Goal: Task Accomplishment & Management: Manage account settings

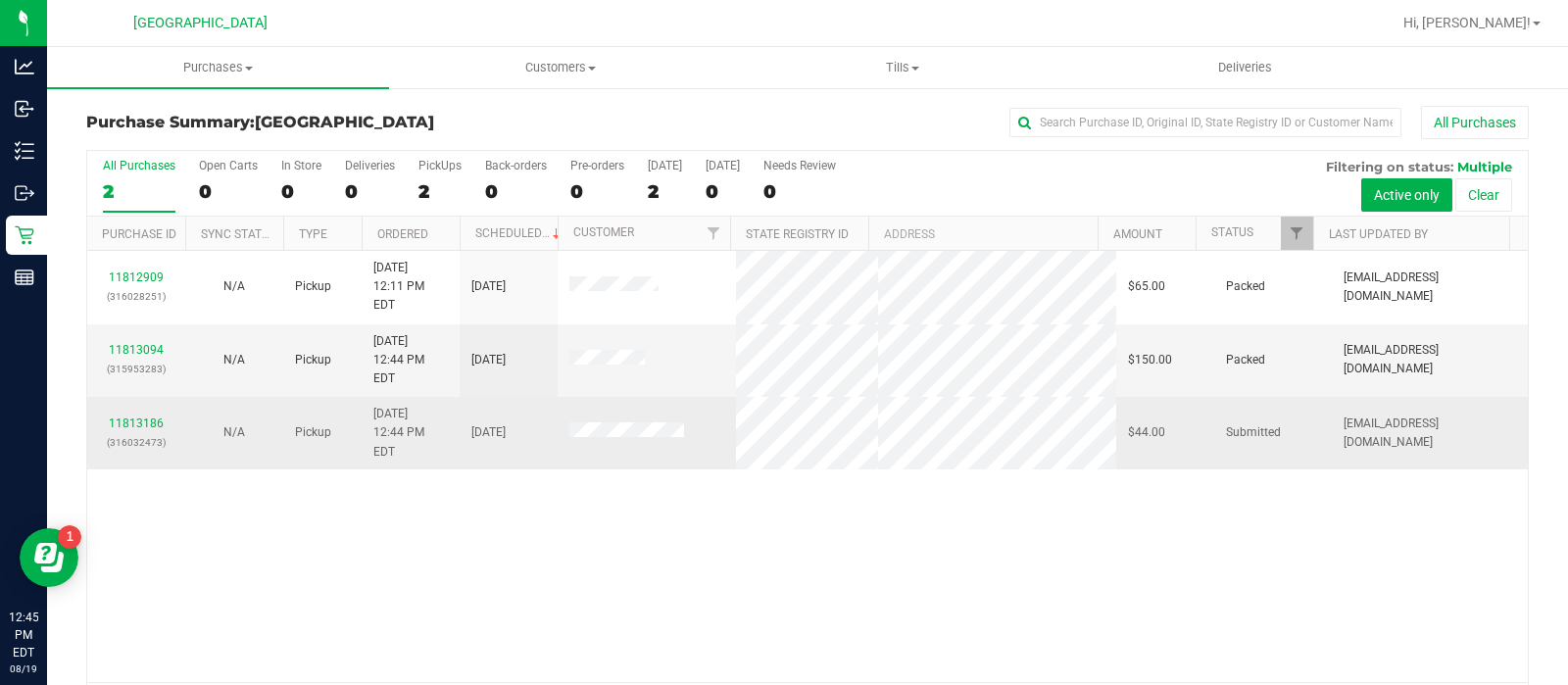
click at [146, 414] on div "11813186 (316032473)" at bounding box center [135, 432] width 75 height 37
click at [143, 416] on link "11813186" at bounding box center [135, 423] width 55 height 14
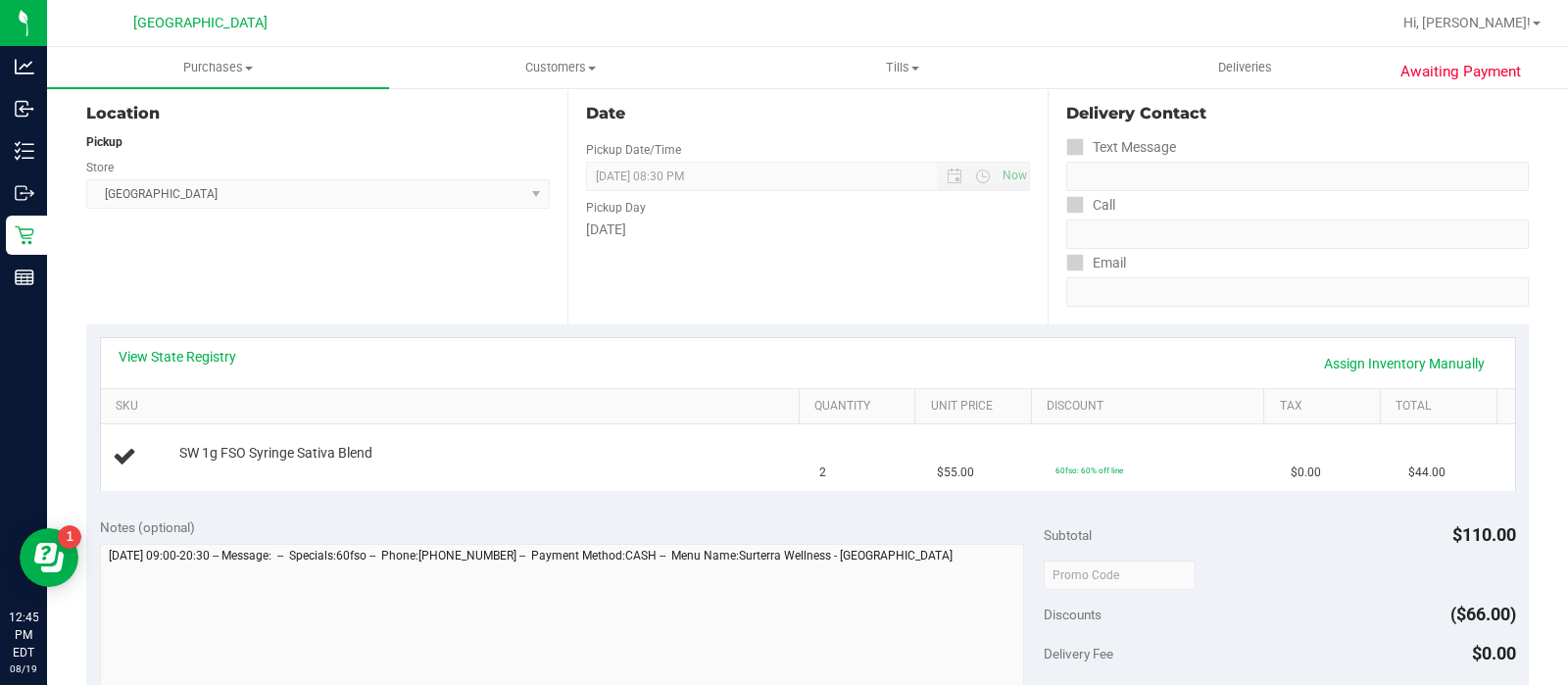
scroll to position [205, 0]
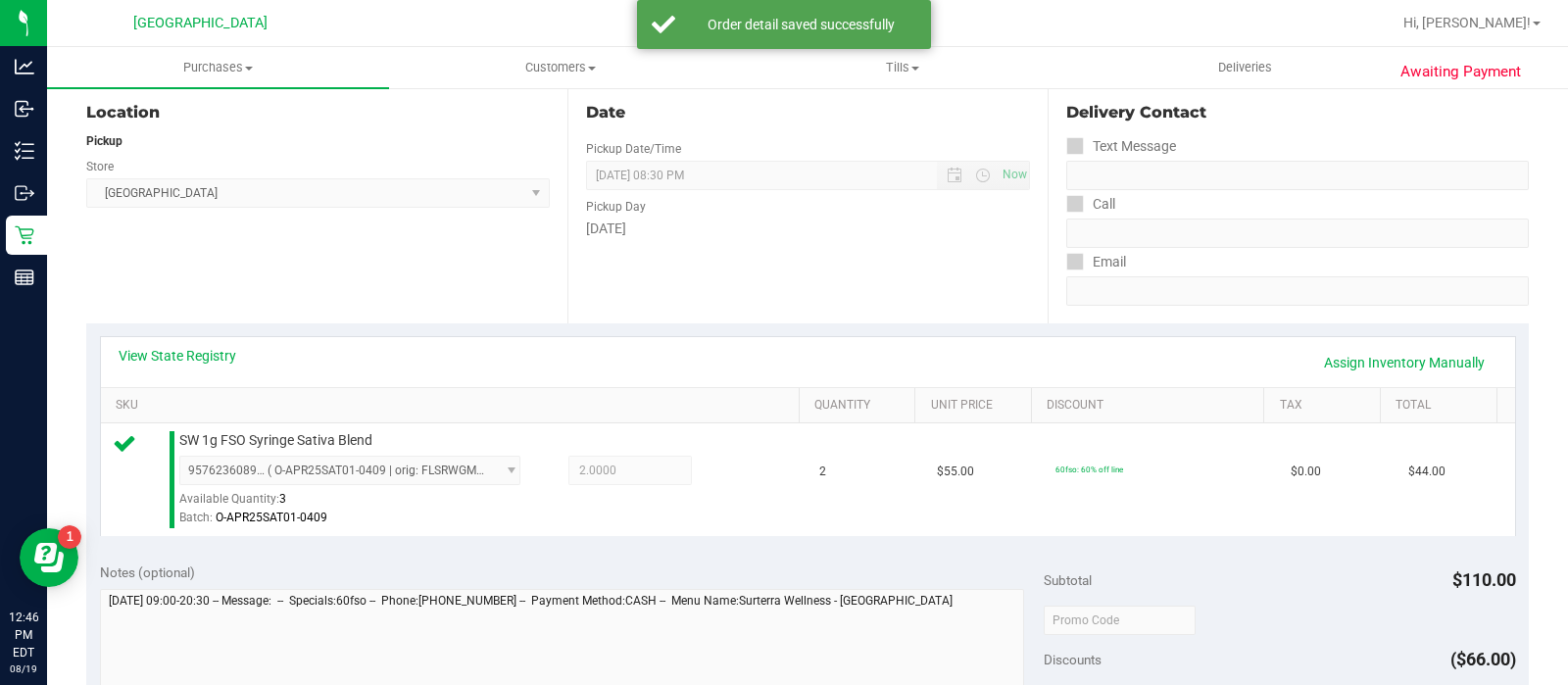
click at [1547, 211] on div "Awaiting Payment Back Edit Purchase Cancel Purchase View Profile # 11813186 Bio…" at bounding box center [807, 639] width 1521 height 1516
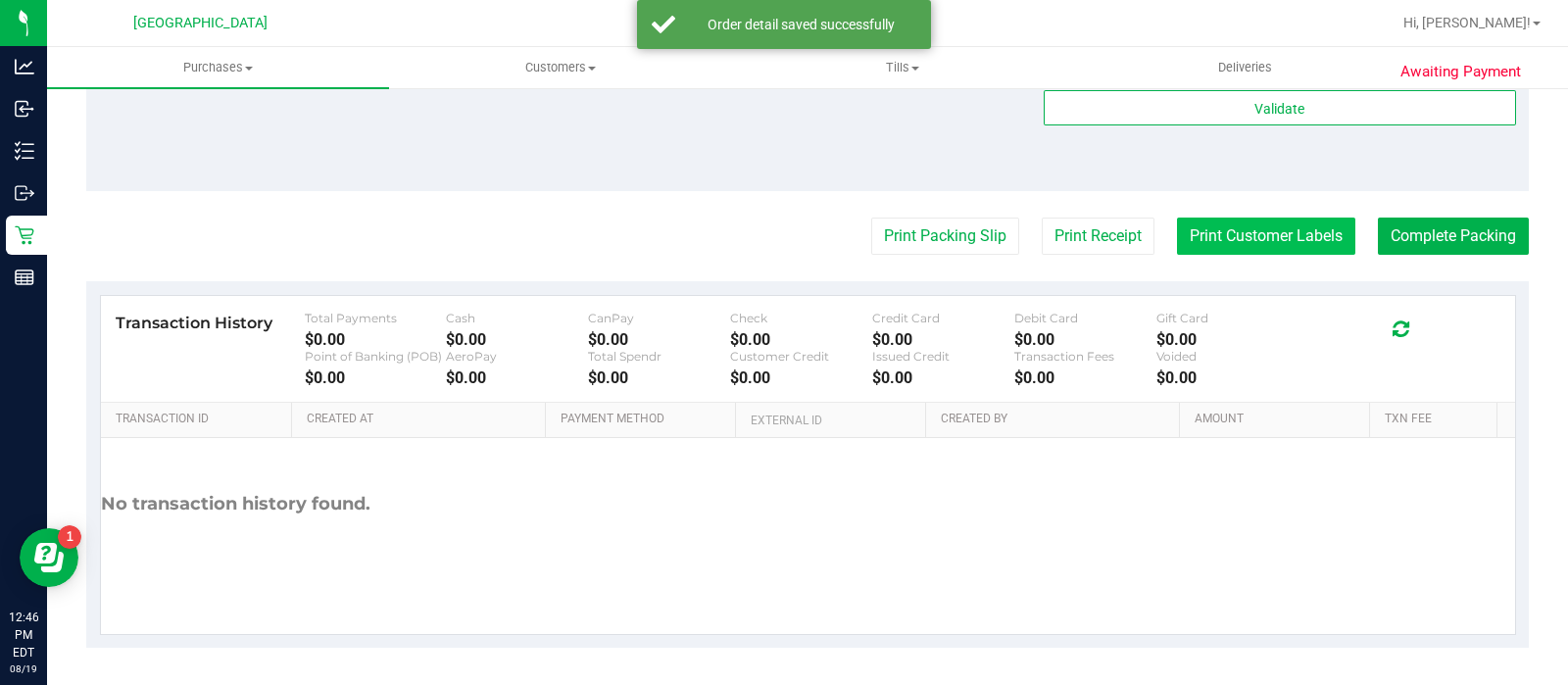
click at [1264, 226] on button "Print Customer Labels" at bounding box center [1265, 236] width 178 height 37
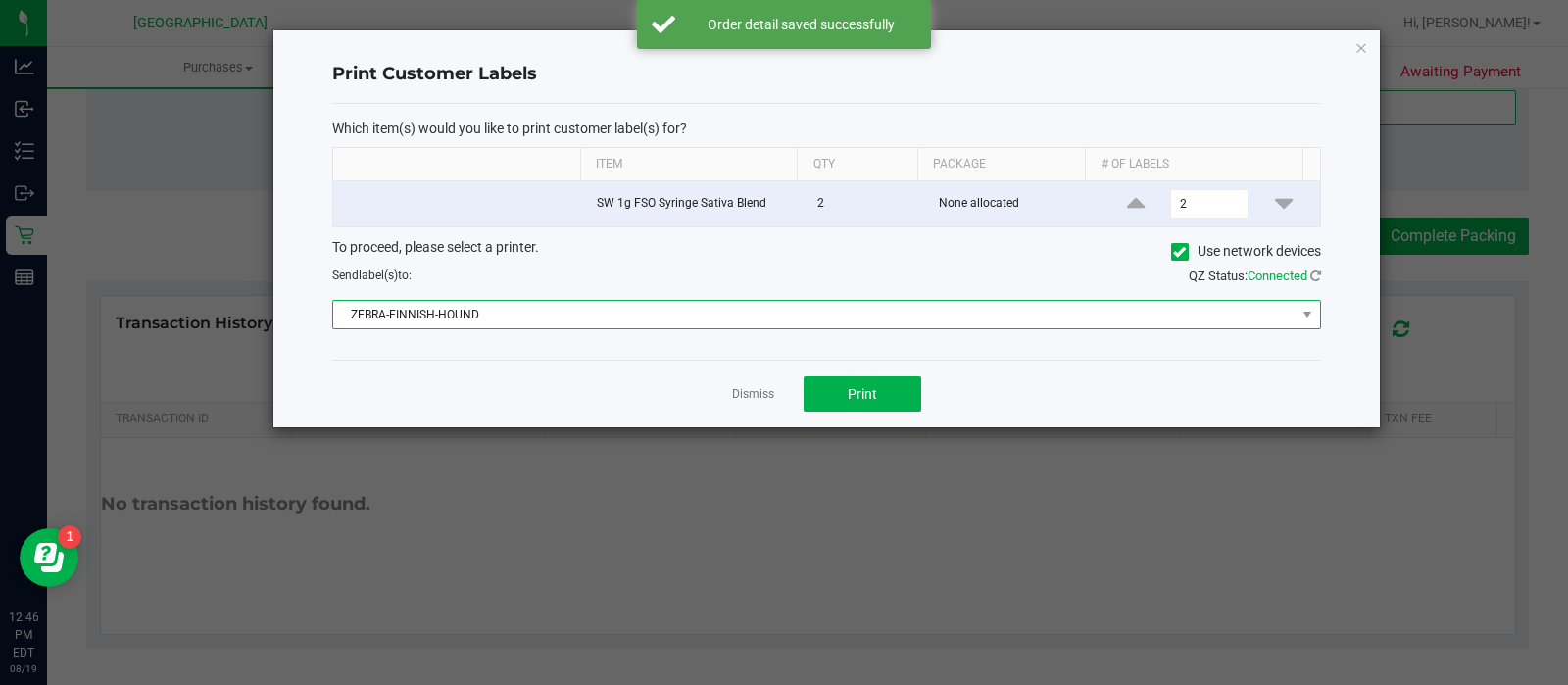
click at [690, 308] on span "ZEBRA-FINNISH-HOUND" at bounding box center [814, 315] width 963 height 28
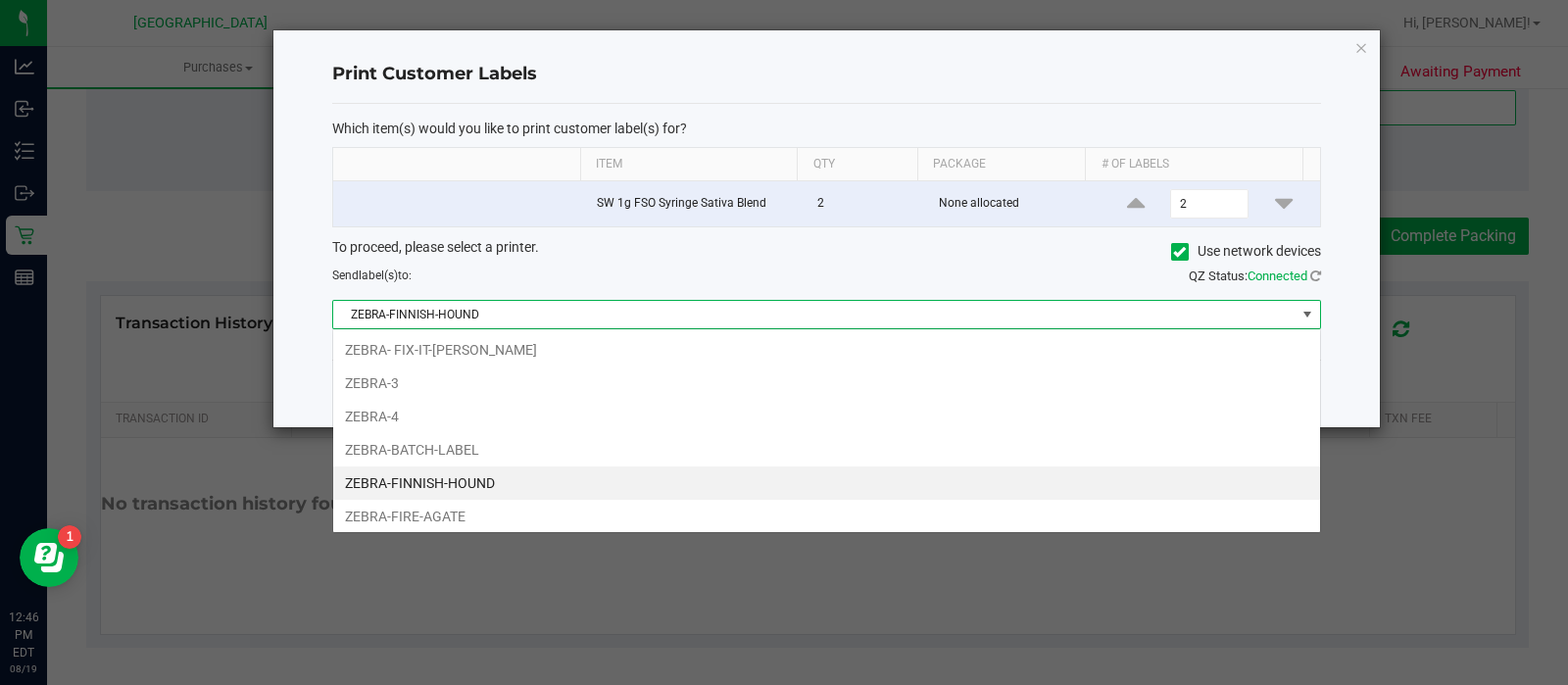
scroll to position [29, 988]
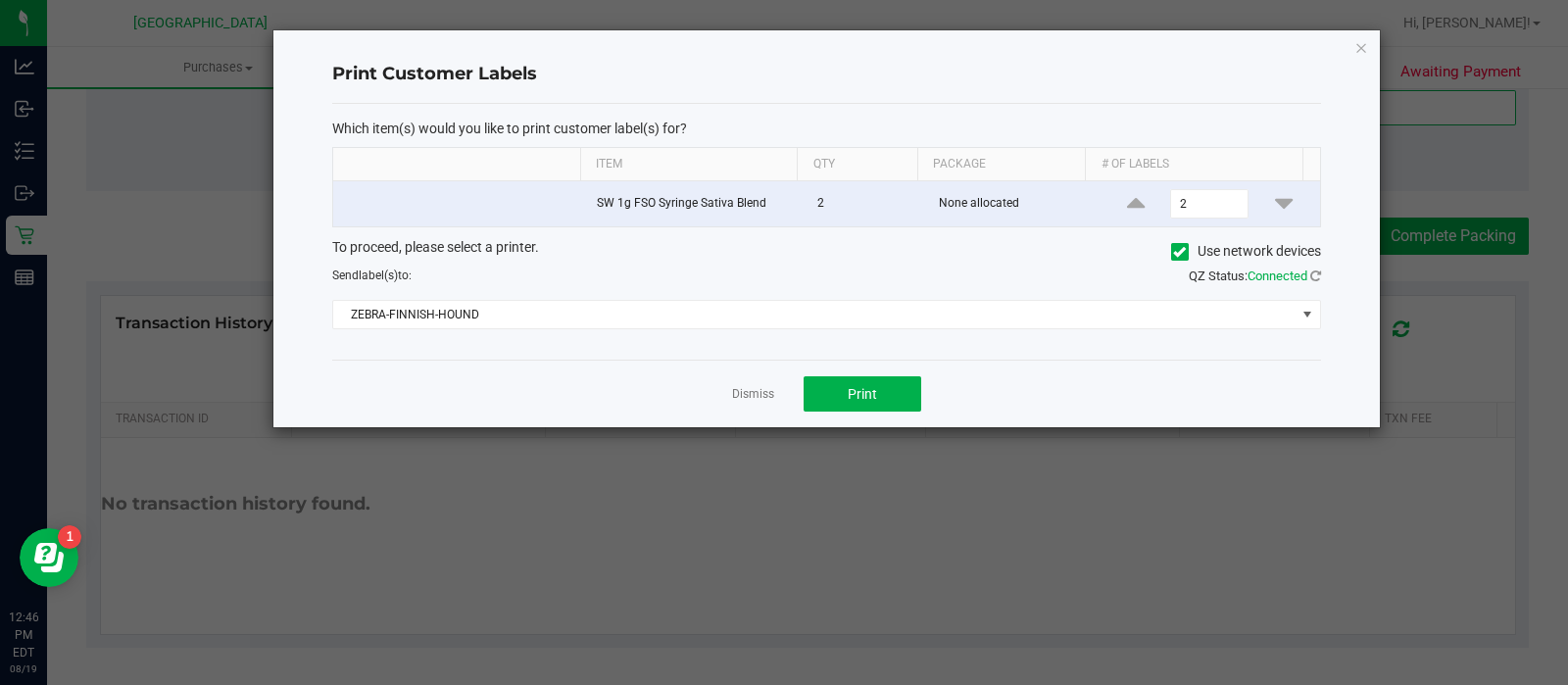
click at [809, 605] on ngb-modal-window "Print Customer Labels Which item(s) would you like to print customer label(s) f…" at bounding box center [791, 342] width 1583 height 685
click at [873, 379] on button "Print" at bounding box center [862, 393] width 117 height 35
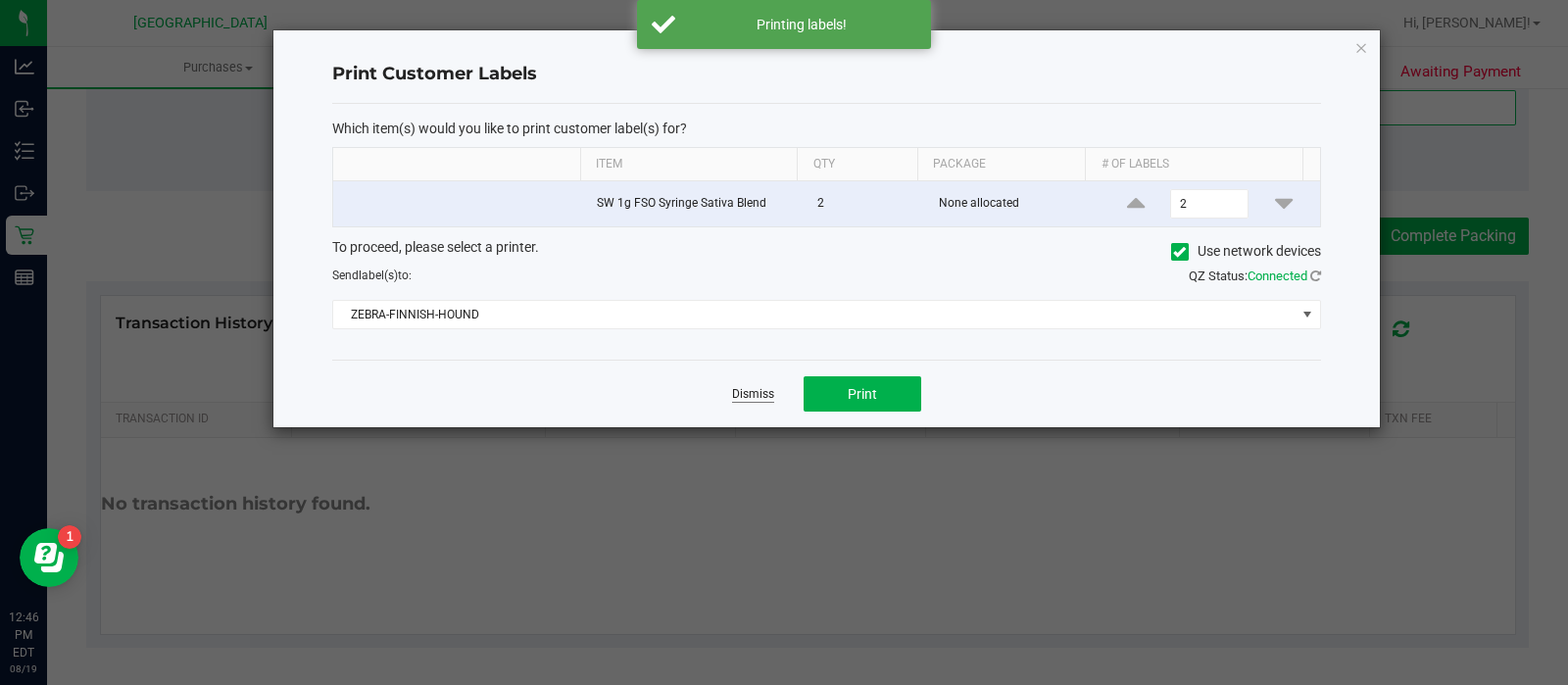
click at [759, 387] on link "Dismiss" at bounding box center [753, 394] width 42 height 17
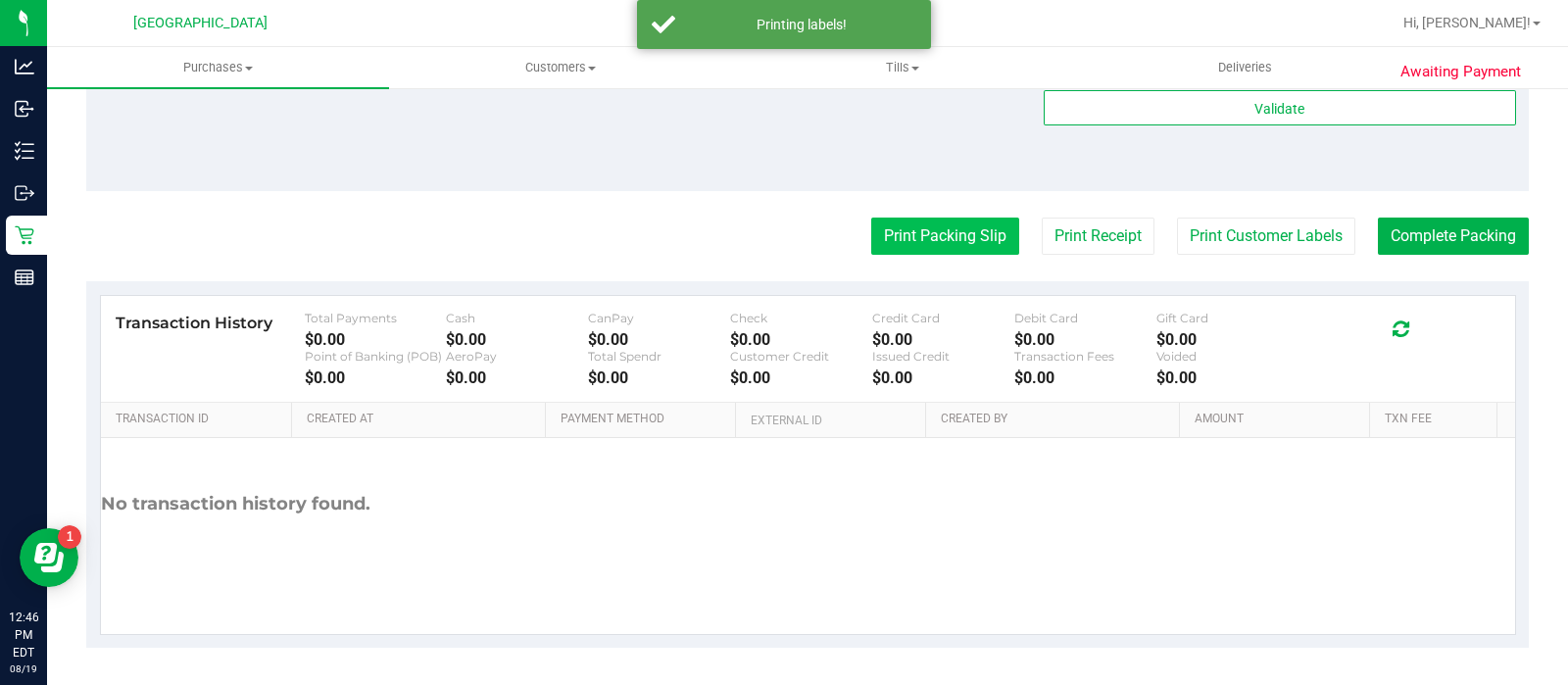
click at [955, 236] on button "Print Packing Slip" at bounding box center [945, 236] width 148 height 37
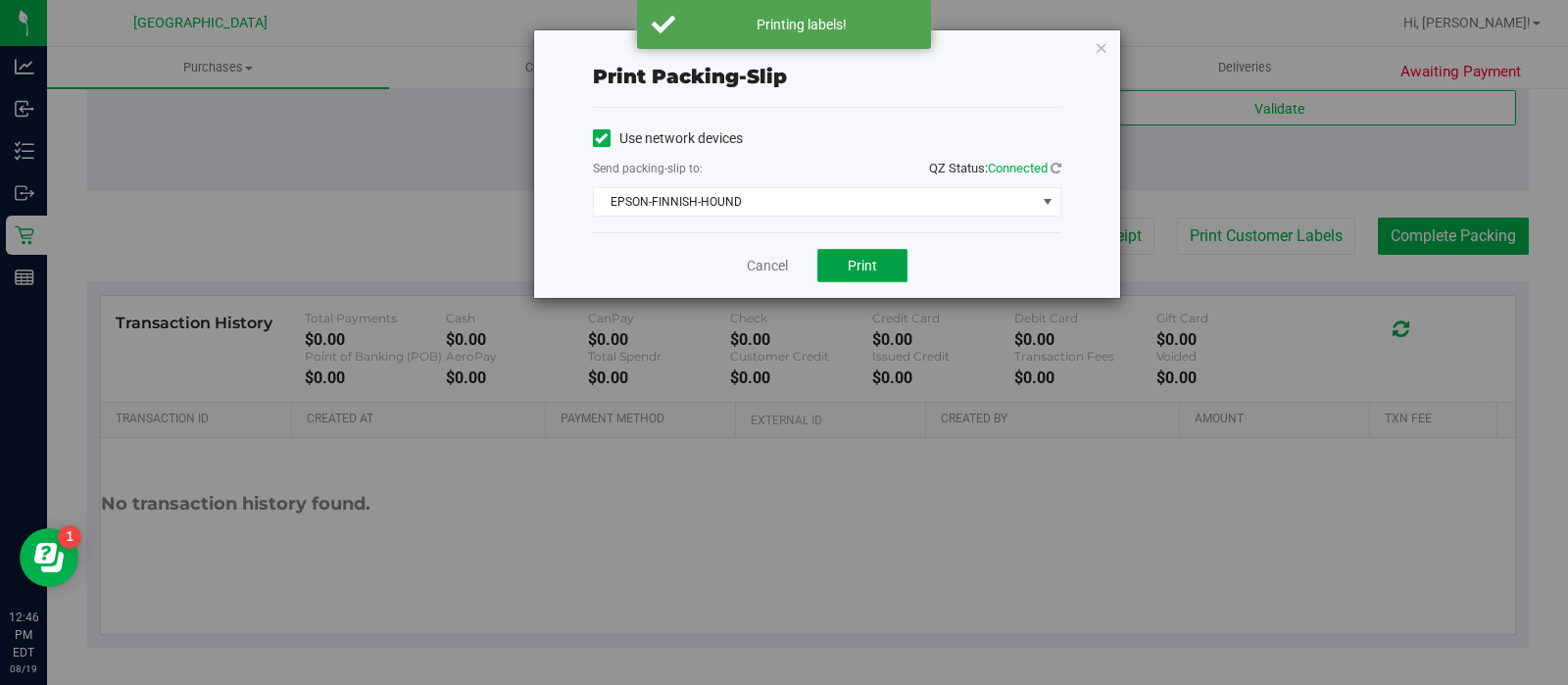
click at [869, 252] on button "Print" at bounding box center [862, 265] width 91 height 33
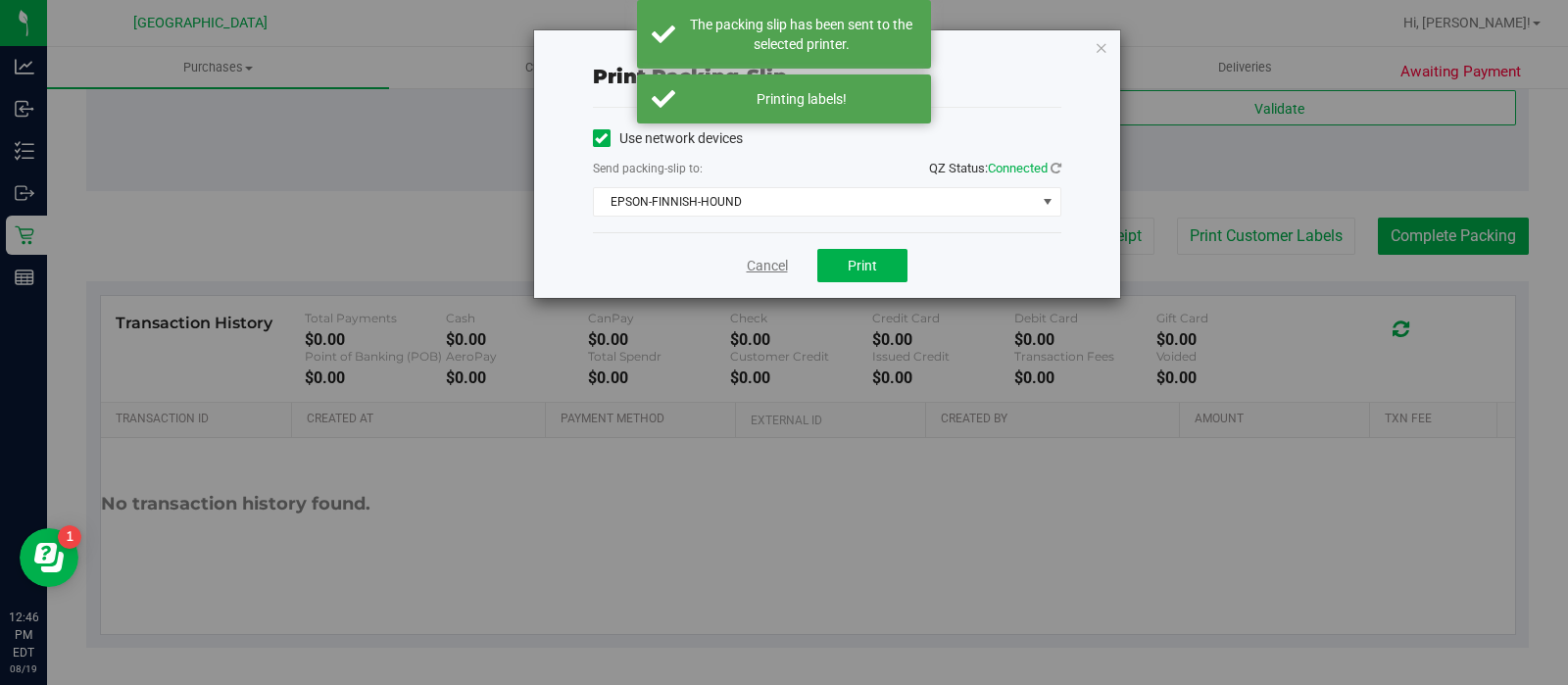
click at [750, 265] on link "Cancel" at bounding box center [767, 266] width 41 height 21
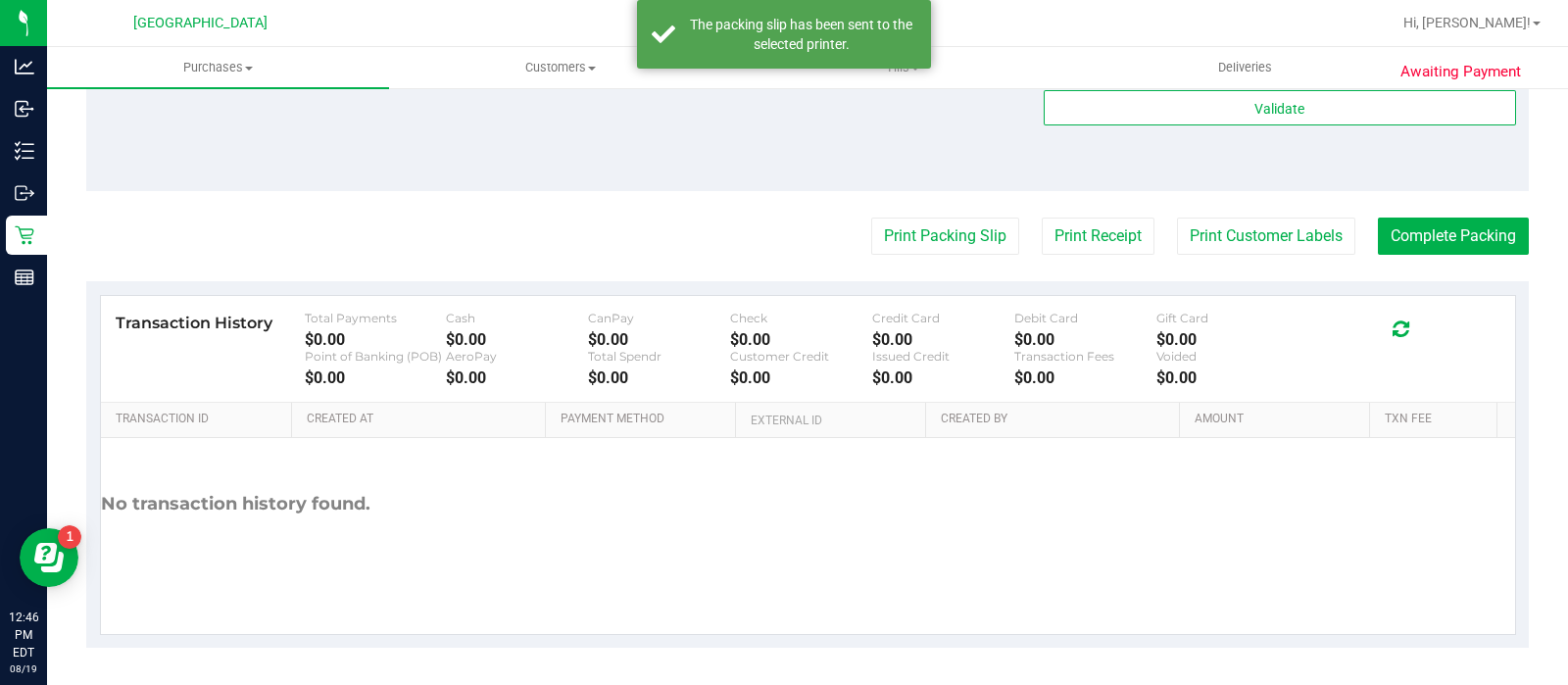
click at [1425, 232] on button "Complete Packing" at bounding box center [1454, 236] width 151 height 37
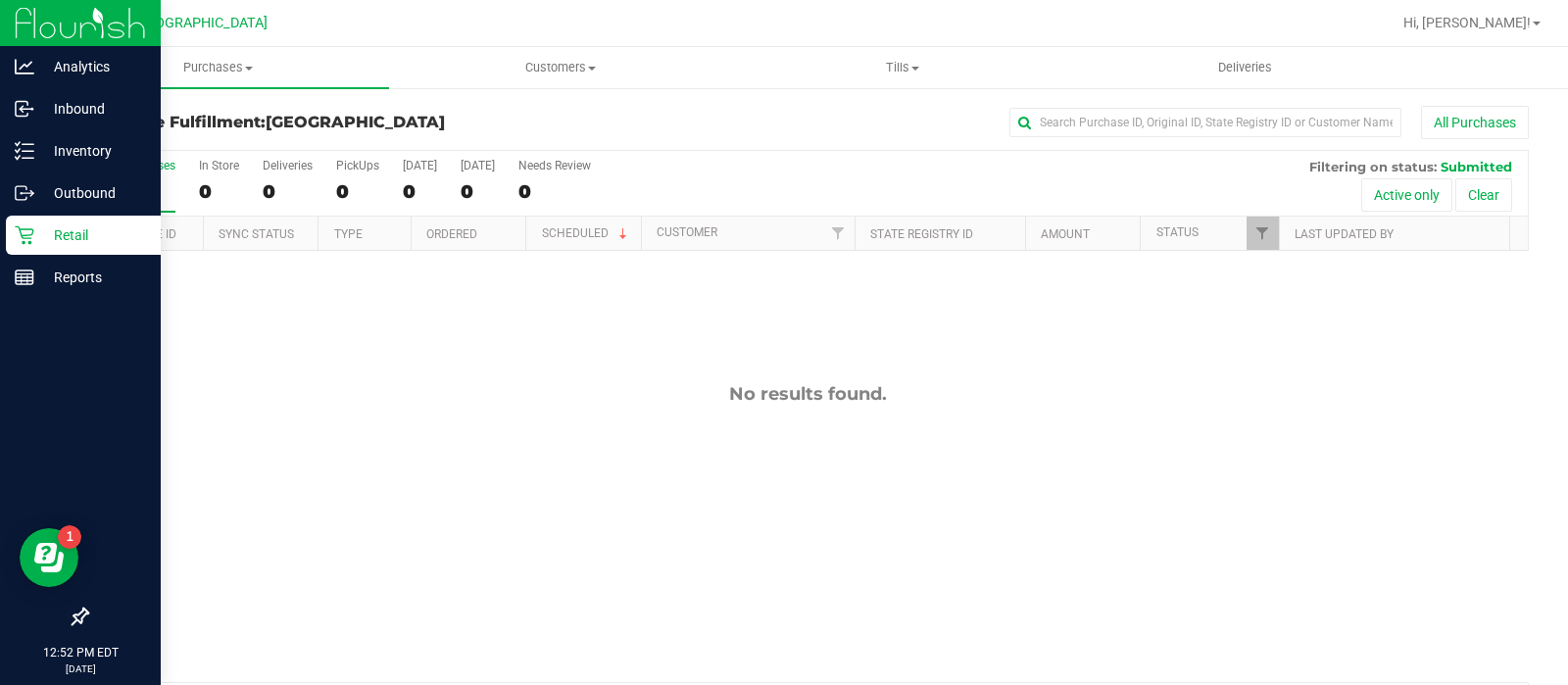
click at [104, 232] on p "Retail" at bounding box center [93, 235] width 117 height 24
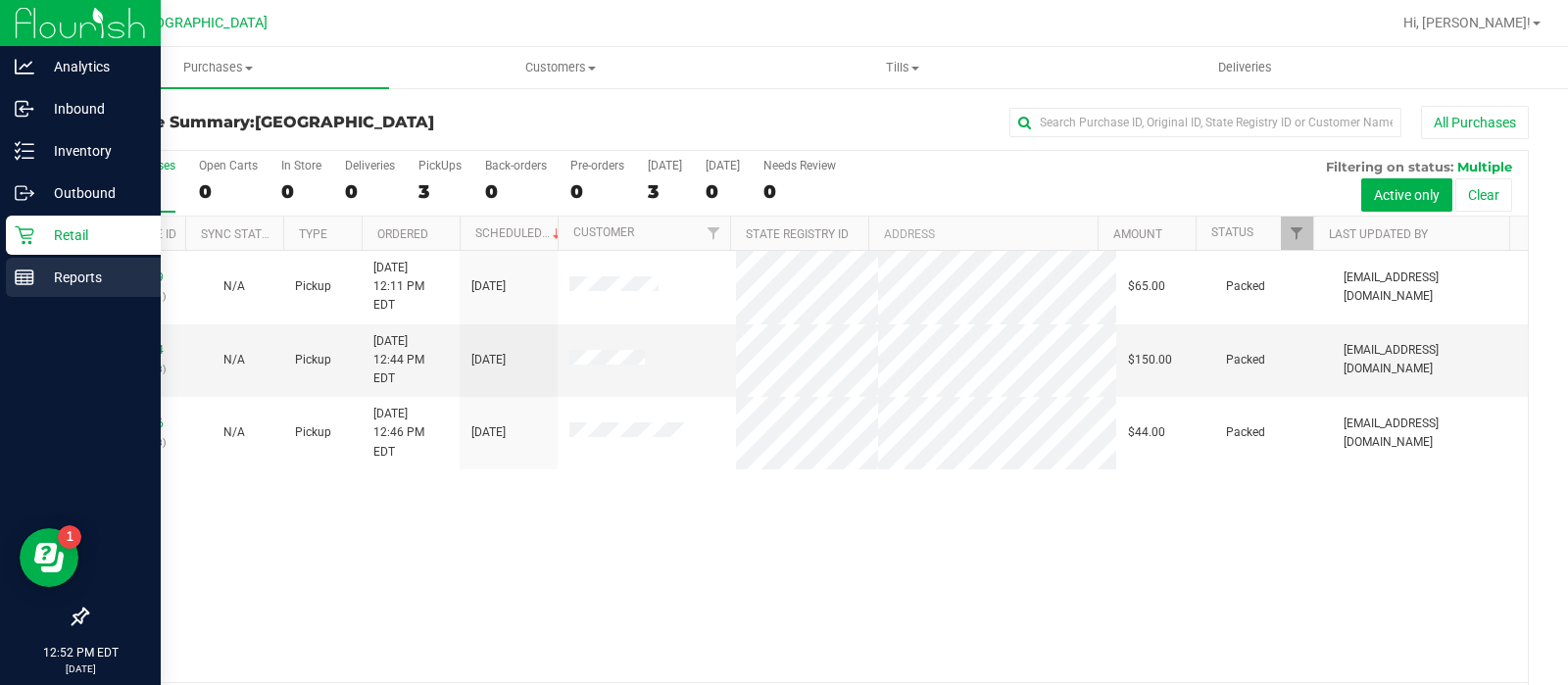
click at [59, 271] on p "Reports" at bounding box center [93, 278] width 117 height 24
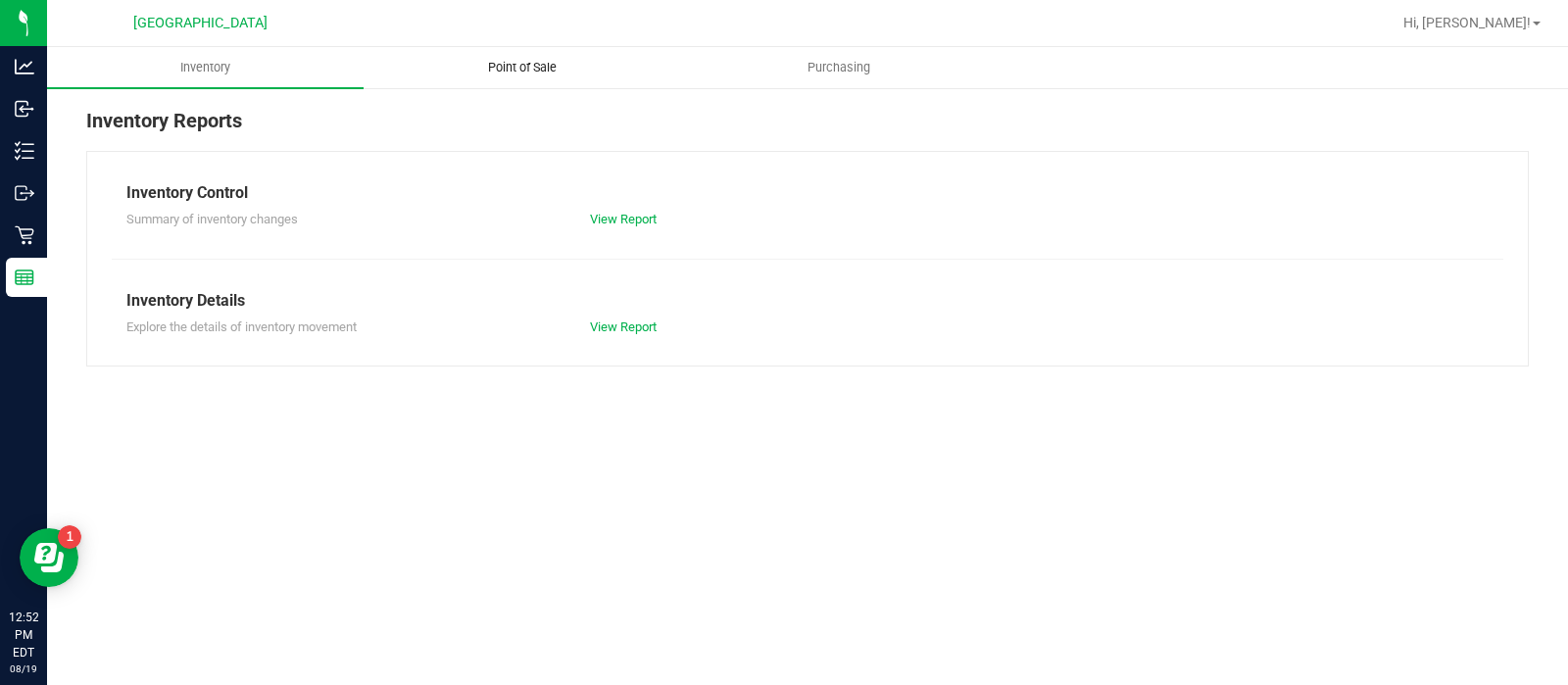
click at [552, 71] on span "Point of Sale" at bounding box center [523, 68] width 121 height 18
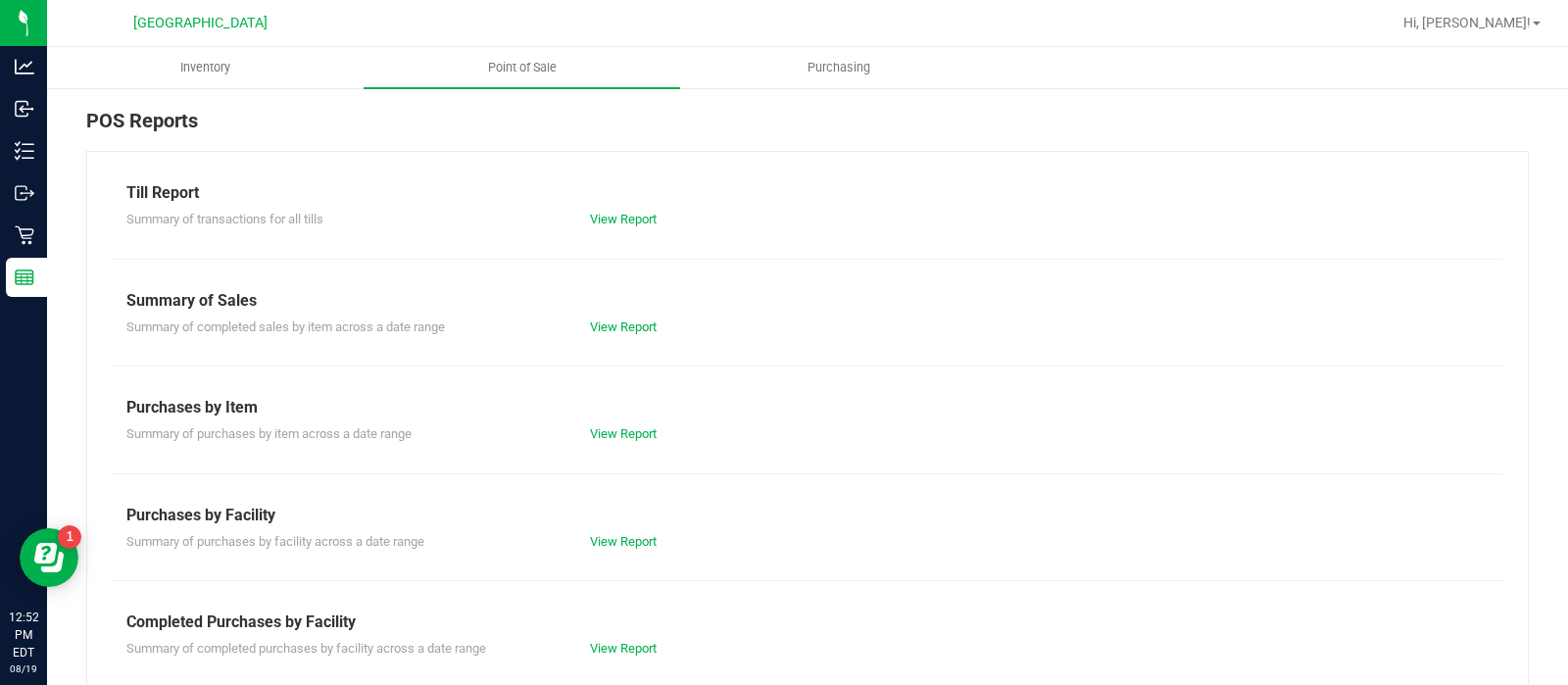
click at [824, 588] on div "Till Report Summary of transactions for all tills View Report Summary of Sales …" at bounding box center [807, 580] width 1443 height 859
click at [642, 646] on link "View Report" at bounding box center [623, 648] width 67 height 15
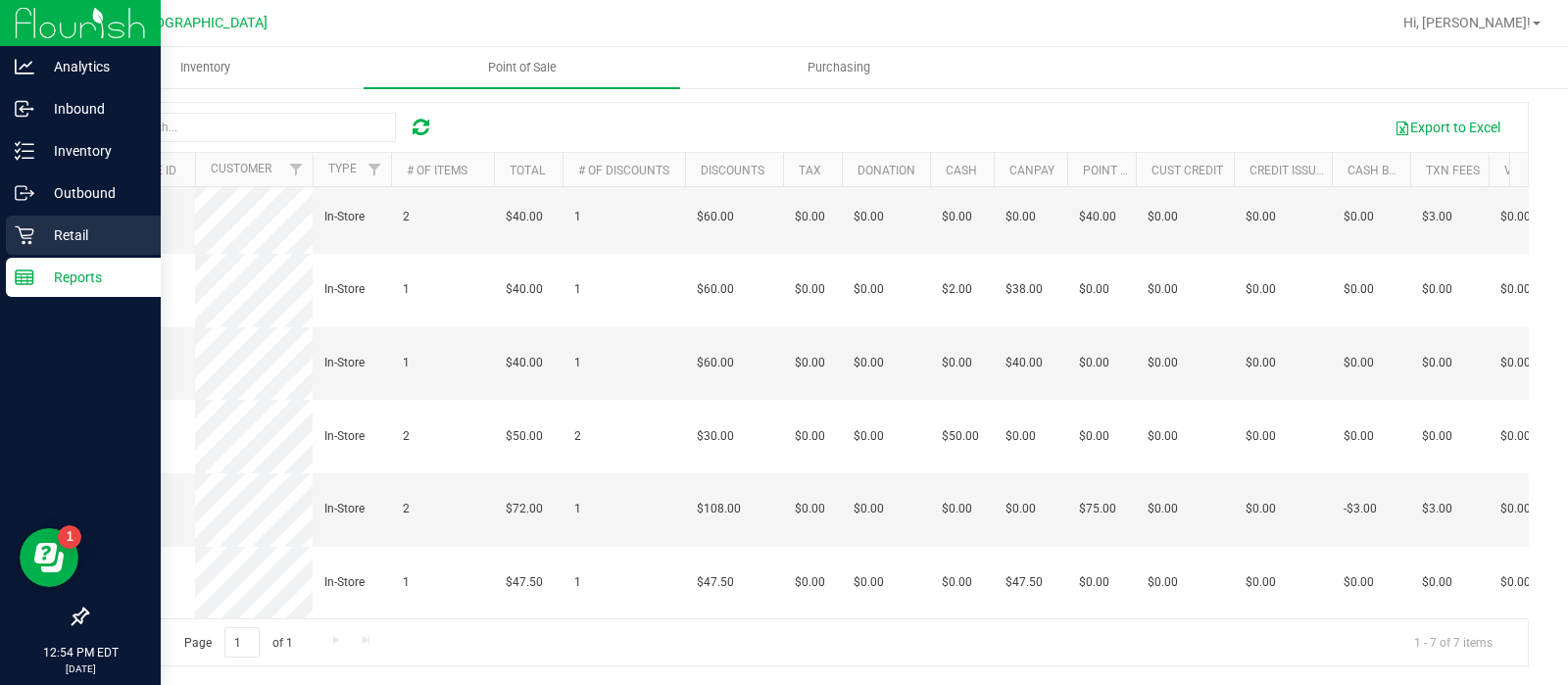
click at [40, 241] on p "Retail" at bounding box center [93, 235] width 117 height 24
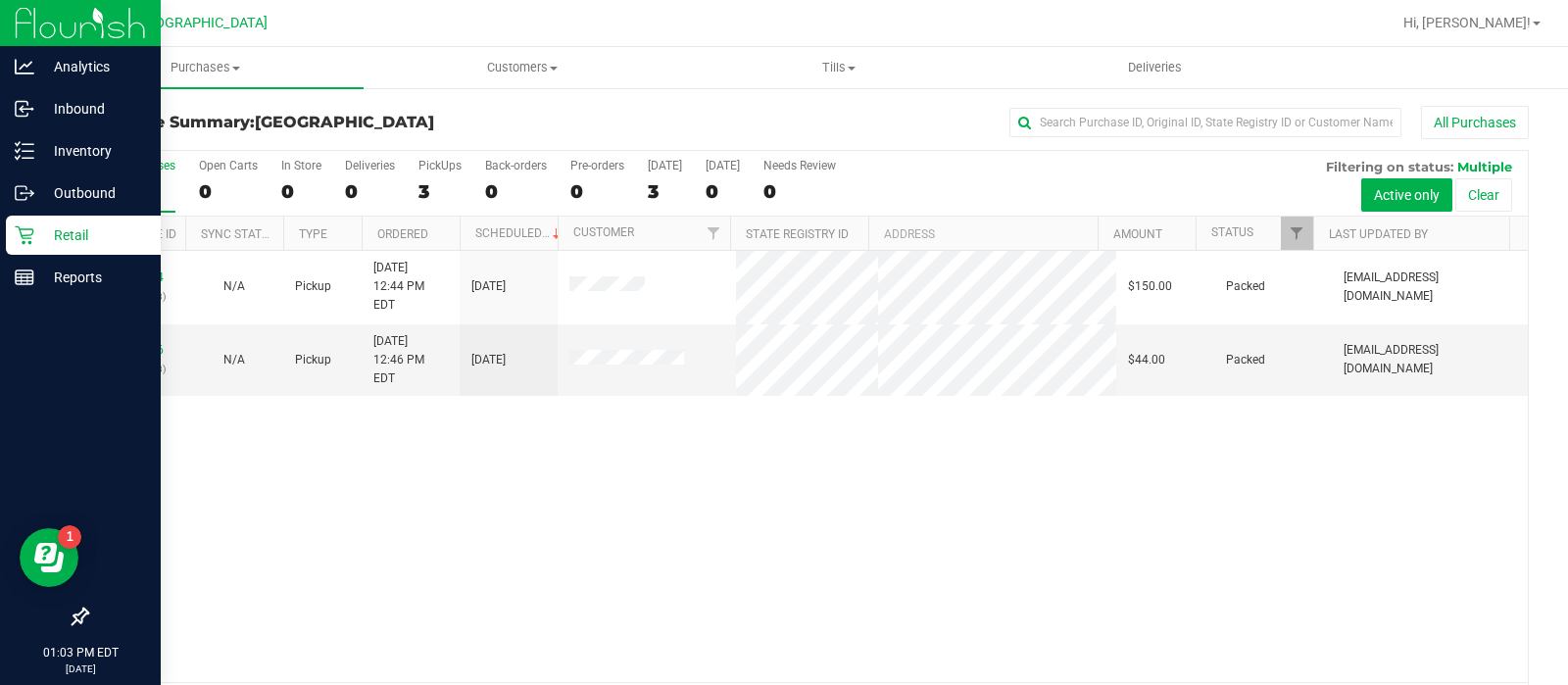
click at [39, 233] on p "Retail" at bounding box center [93, 235] width 117 height 24
click at [98, 246] on p "Retail" at bounding box center [93, 235] width 117 height 24
click at [59, 240] on p "Retail" at bounding box center [93, 235] width 117 height 24
click at [72, 247] on div "Retail" at bounding box center [84, 235] width 155 height 39
click at [121, 150] on p "Inventory" at bounding box center [93, 151] width 117 height 24
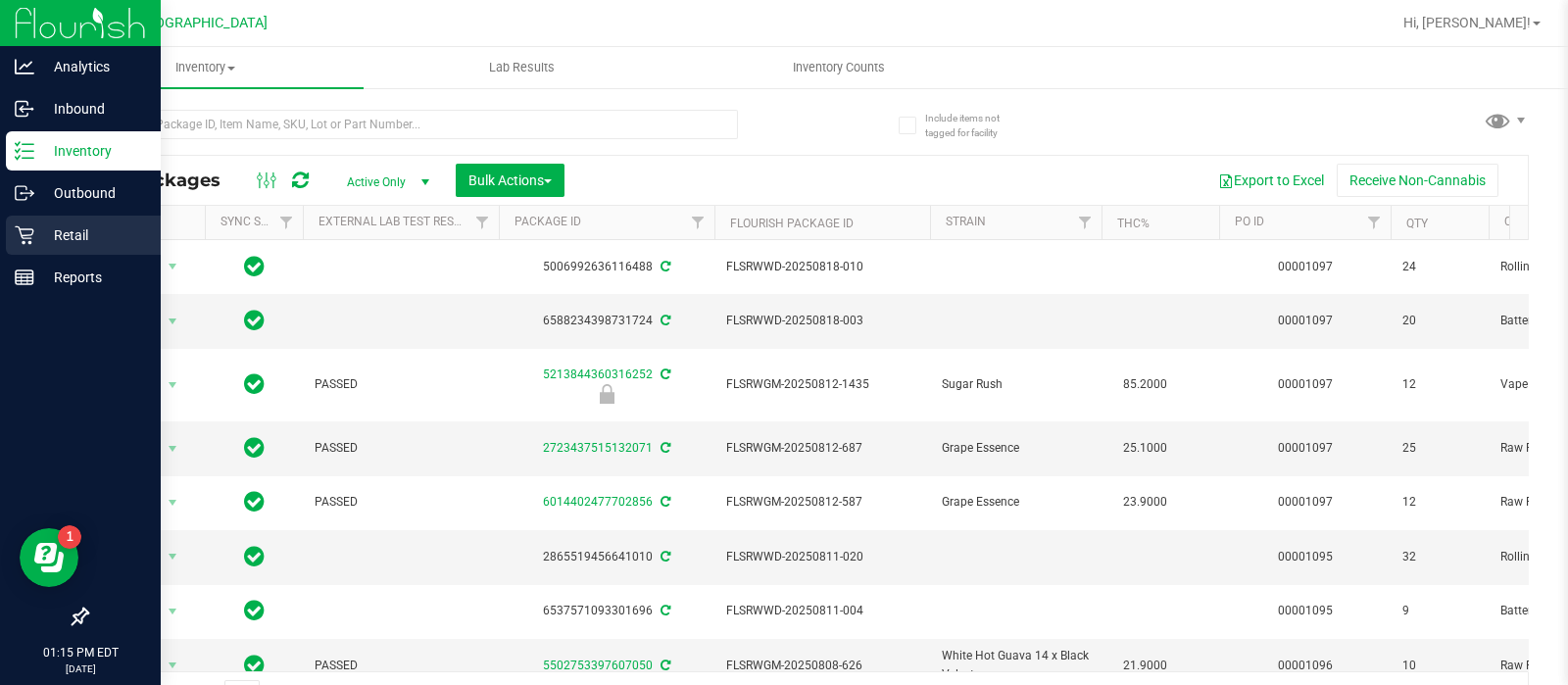
click at [42, 216] on div "Retail" at bounding box center [84, 235] width 155 height 39
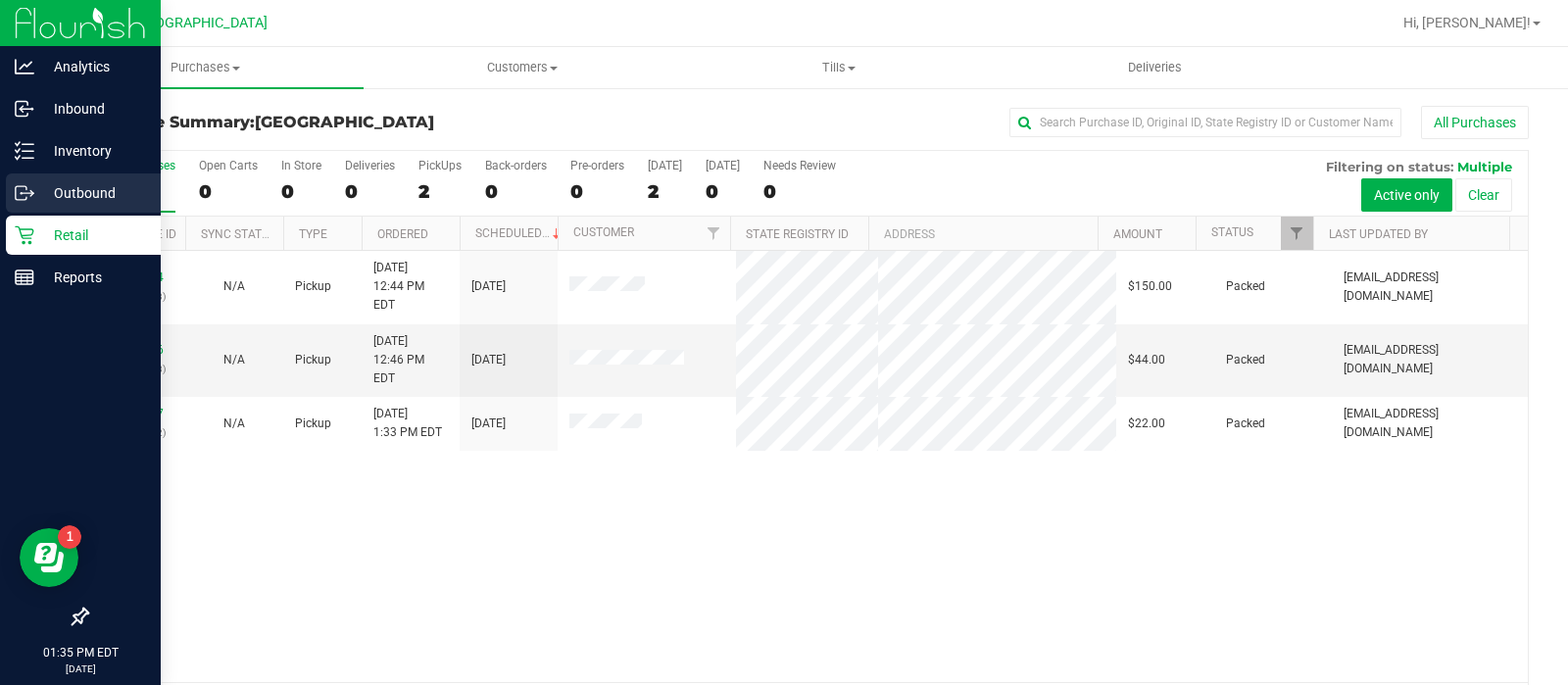
click at [24, 209] on div "Outbound" at bounding box center [84, 192] width 155 height 39
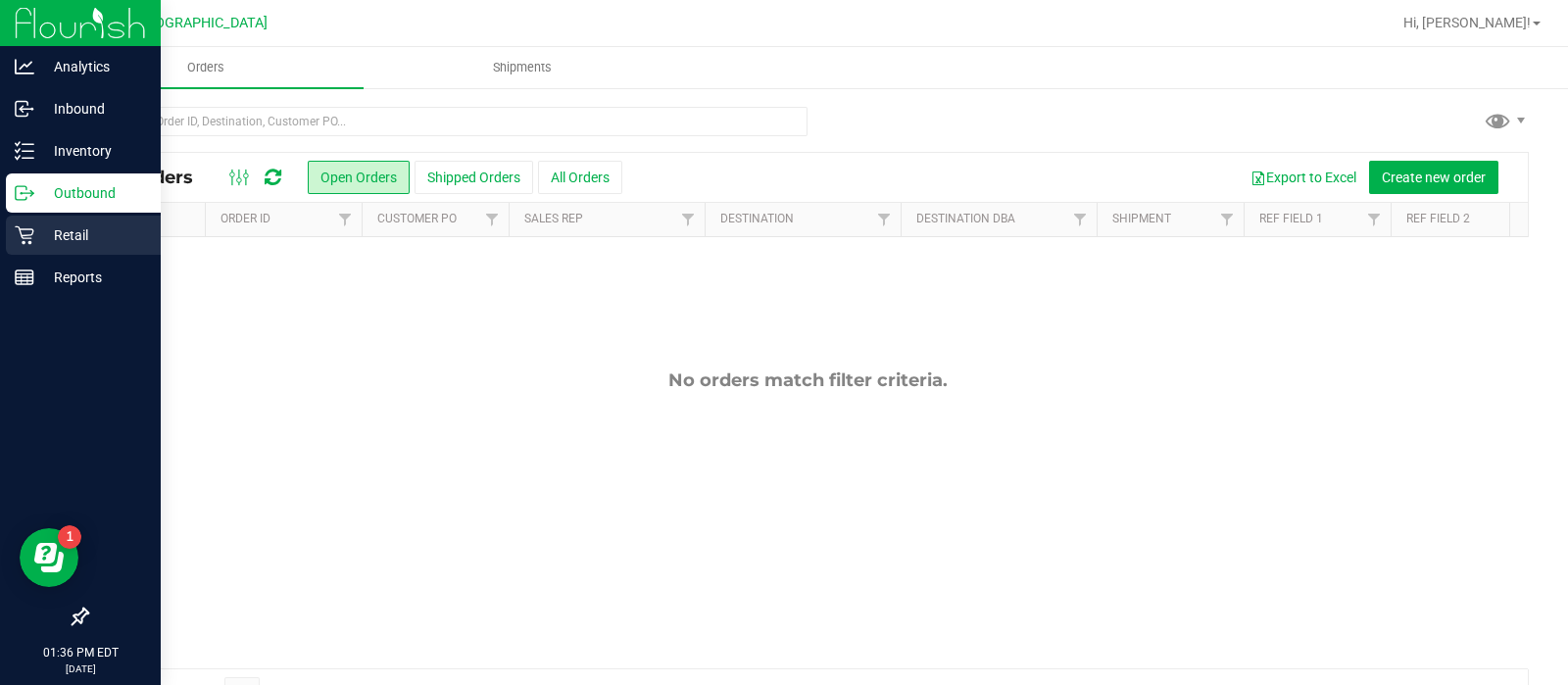
click at [22, 233] on icon at bounding box center [25, 235] width 20 height 20
